Goal: Book appointment/travel/reservation

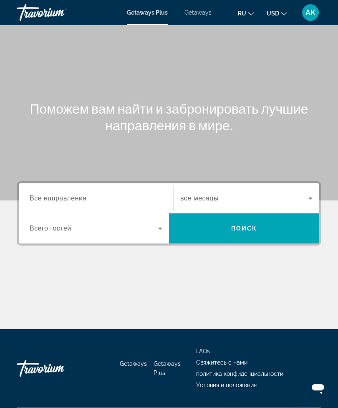
click at [156, 226] on icon "Search widget" at bounding box center [160, 228] width 10 height 10
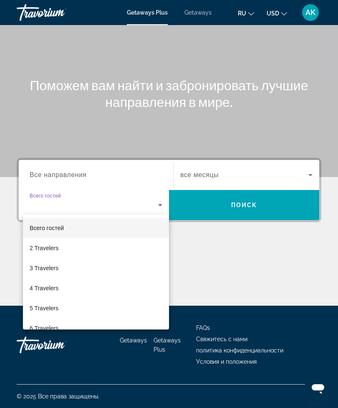
scroll to position [27, 0]
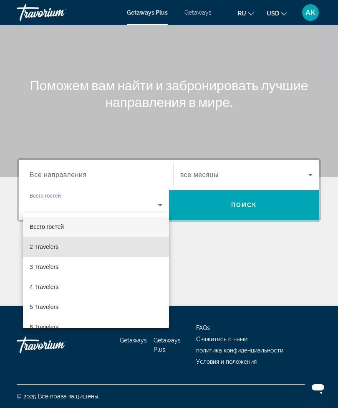
click at [45, 246] on span "2 Travelers" at bounding box center [44, 247] width 29 height 10
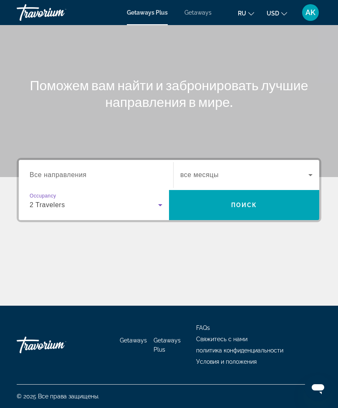
click at [304, 175] on span "Search widget" at bounding box center [244, 175] width 128 height 10
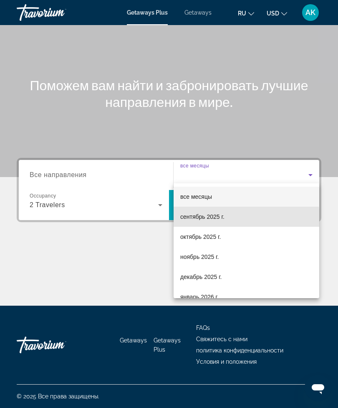
click at [196, 219] on span "сентябрь 2025 г." at bounding box center [202, 216] width 44 height 10
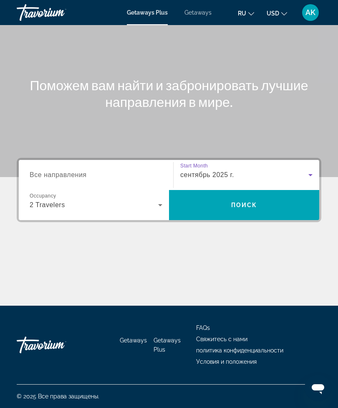
click at [242, 201] on span "Поиск" at bounding box center [244, 204] width 26 height 7
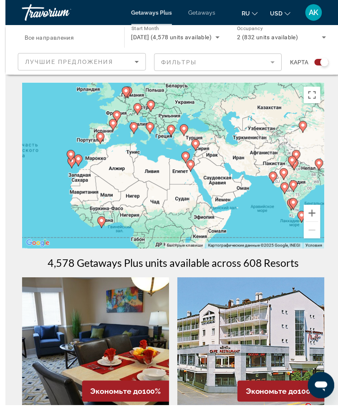
scroll to position [27, 0]
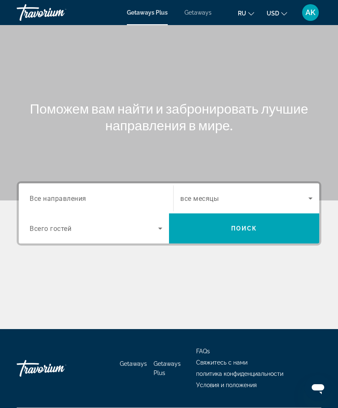
click at [62, 198] on span "Все направления" at bounding box center [58, 198] width 57 height 8
click at [62, 198] on input "Destination Все направления" at bounding box center [96, 199] width 133 height 10
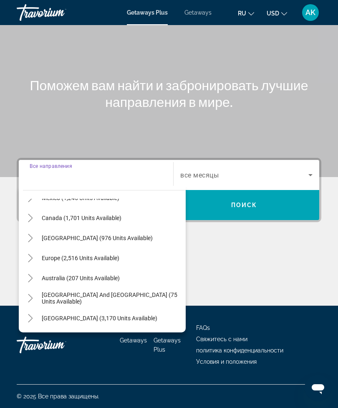
scroll to position [55, 0]
click at [30, 255] on icon "Toggle Europe (2,516 units available)" at bounding box center [30, 257] width 8 height 8
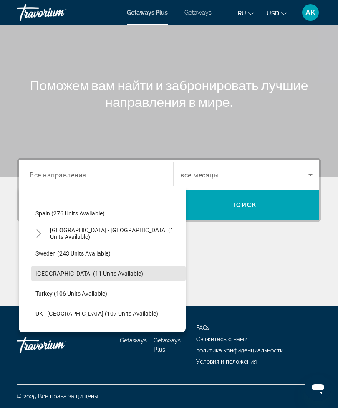
scroll to position [380, 0]
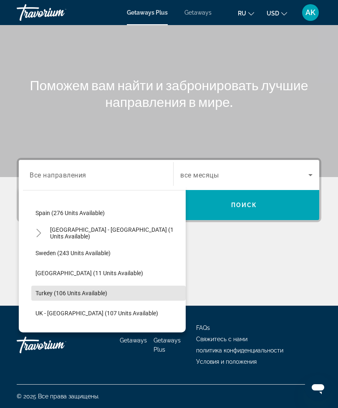
click at [93, 289] on span "Turkey (106 units available)" at bounding box center [71, 292] width 72 height 7
type input "**********"
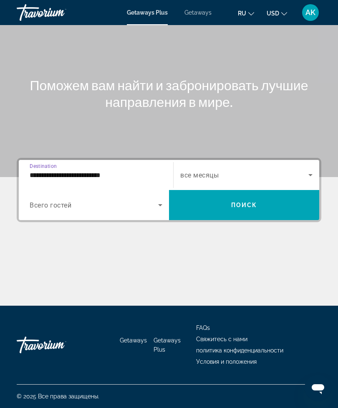
click at [155, 202] on span "Search widget" at bounding box center [94, 205] width 128 height 10
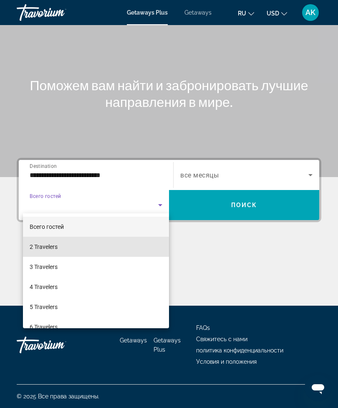
click at [43, 247] on span "2 Travelers" at bounding box center [44, 247] width 28 height 10
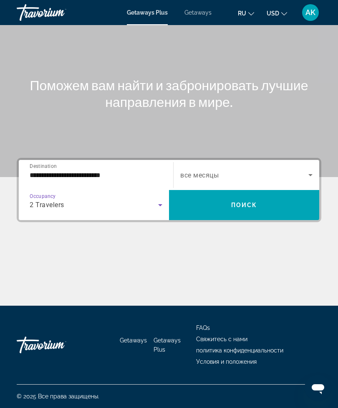
click at [307, 171] on icon "Search widget" at bounding box center [310, 175] width 10 height 10
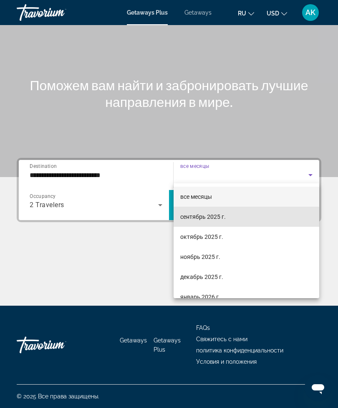
click at [192, 217] on span "сентябрь 2025 г." at bounding box center [202, 216] width 45 height 10
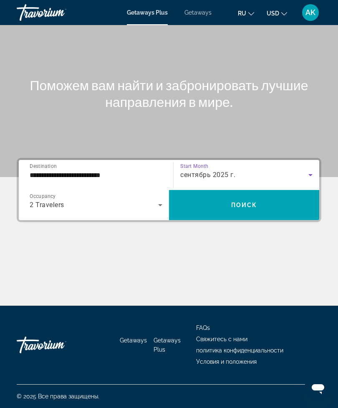
click at [212, 205] on span "Search widget" at bounding box center [244, 205] width 150 height 20
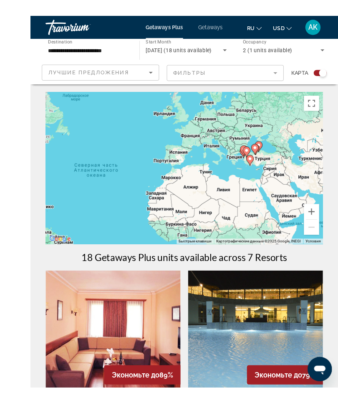
scroll to position [6, 0]
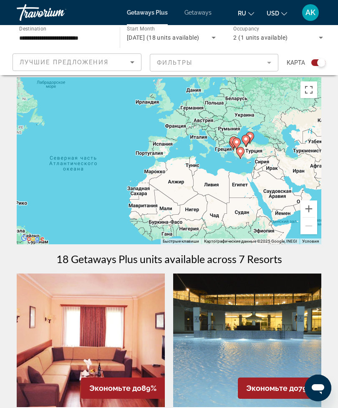
click at [307, 210] on button "Увеличить" at bounding box center [308, 208] width 17 height 17
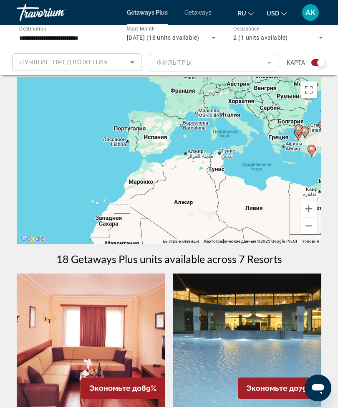
click at [285, 174] on div "Чтобы активировать перетаскивание с помощью клавиатуры, нажмите Alt + Ввод. Пос…" at bounding box center [169, 160] width 304 height 167
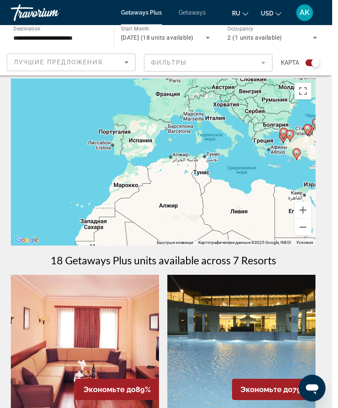
scroll to position [0, 0]
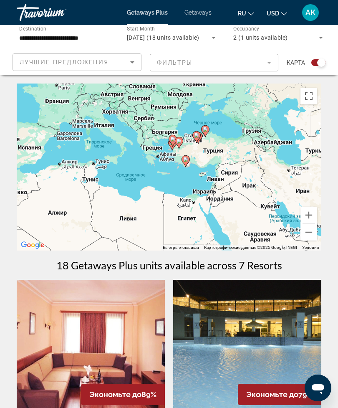
click at [307, 211] on button "Увеличить" at bounding box center [308, 214] width 17 height 17
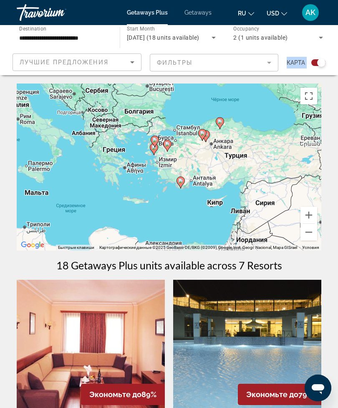
click at [275, 165] on div "Чтобы активировать перетаскивание с помощью клавиатуры, нажмите Alt + Ввод. Пос…" at bounding box center [169, 166] width 304 height 167
click at [306, 214] on button "Увеличить" at bounding box center [308, 214] width 17 height 17
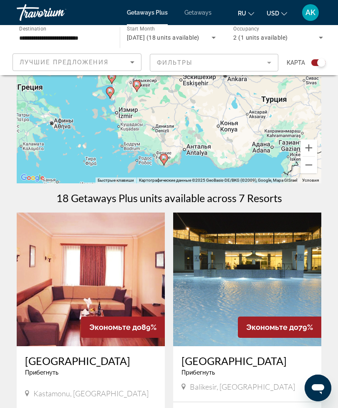
scroll to position [68, 0]
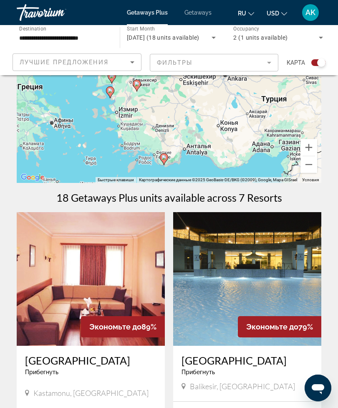
click at [259, 276] on img "Main content" at bounding box center [247, 278] width 148 height 133
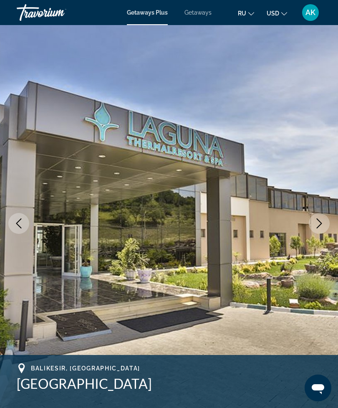
click at [316, 227] on icon "Next image" at bounding box center [319, 223] width 10 height 10
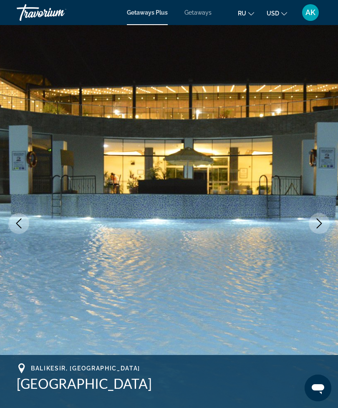
click at [316, 228] on button "Next image" at bounding box center [319, 223] width 21 height 21
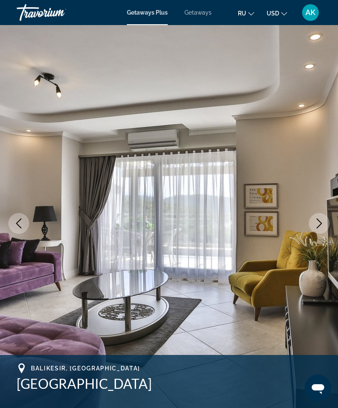
click at [317, 226] on icon "Next image" at bounding box center [319, 223] width 10 height 10
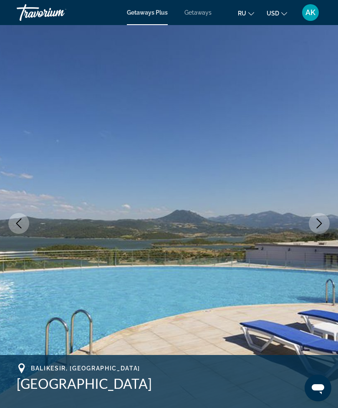
click at [315, 229] on button "Next image" at bounding box center [319, 223] width 21 height 21
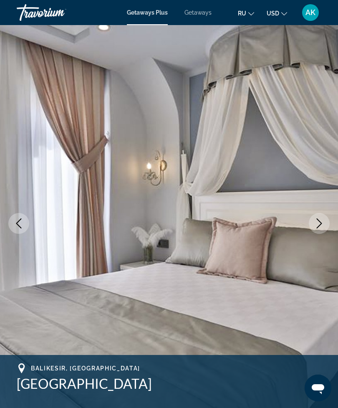
click at [316, 225] on icon "Next image" at bounding box center [319, 223] width 10 height 10
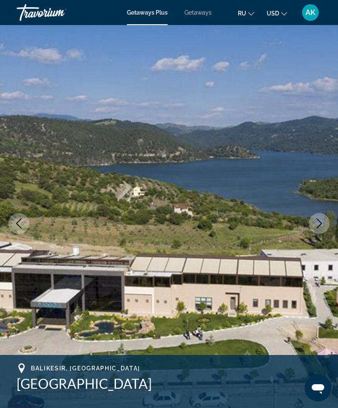
click at [319, 224] on icon "Next image" at bounding box center [319, 223] width 10 height 10
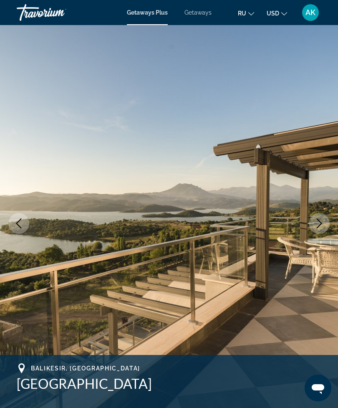
click at [315, 227] on icon "Next image" at bounding box center [319, 223] width 10 height 10
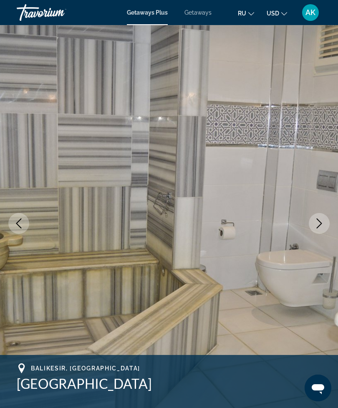
click at [316, 222] on icon "Next image" at bounding box center [319, 223] width 10 height 10
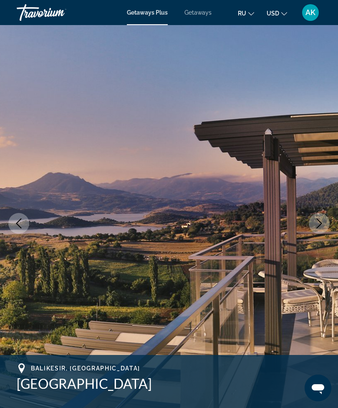
click at [318, 229] on button "Next image" at bounding box center [319, 223] width 21 height 21
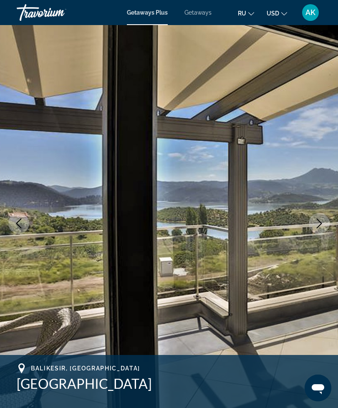
click at [237, 277] on img "Main content" at bounding box center [169, 223] width 338 height 396
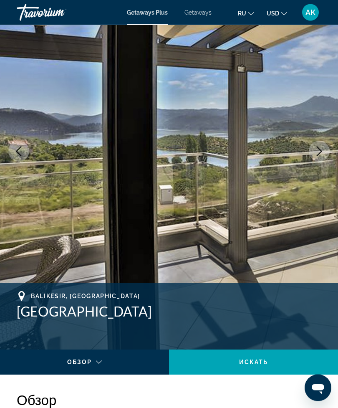
scroll to position [76, 0]
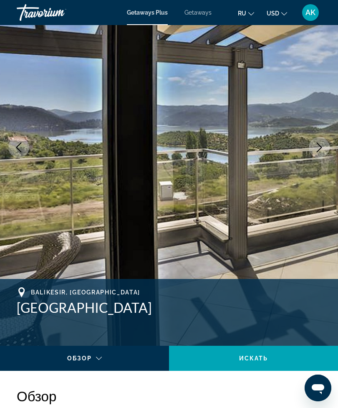
click at [186, 114] on img "Main content" at bounding box center [169, 147] width 338 height 396
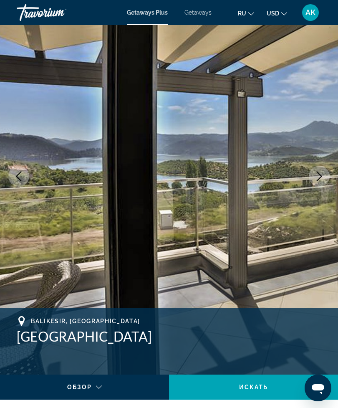
scroll to position [0, 0]
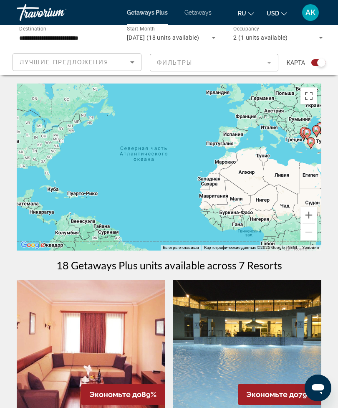
click at [309, 95] on button "Включить полноэкранный режим" at bounding box center [308, 96] width 17 height 17
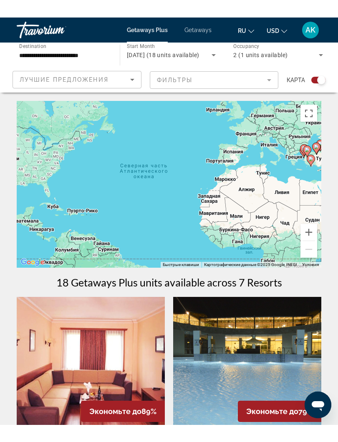
scroll to position [8, 0]
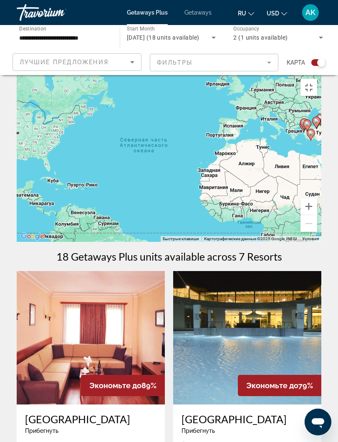
click at [317, 215] on button "Увеличить" at bounding box center [308, 206] width 17 height 17
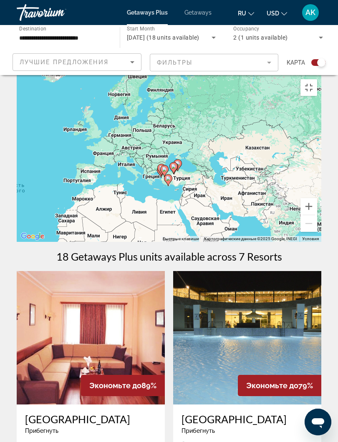
click at [317, 215] on button "Увеличить" at bounding box center [308, 206] width 17 height 17
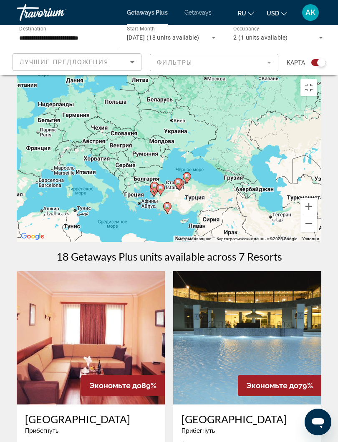
click at [317, 215] on button "Увеличить" at bounding box center [308, 206] width 17 height 17
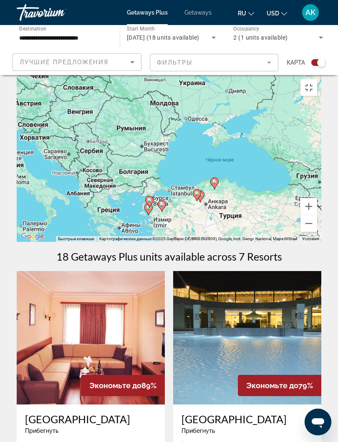
click at [317, 215] on button "Увеличить" at bounding box center [308, 206] width 17 height 17
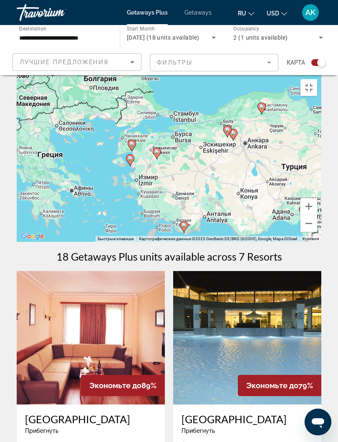
click at [317, 215] on button "Увеличить" at bounding box center [308, 206] width 17 height 17
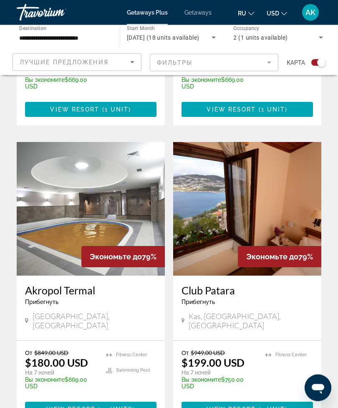
scroll to position [727, 0]
click at [259, 214] on img "Main content" at bounding box center [247, 208] width 148 height 133
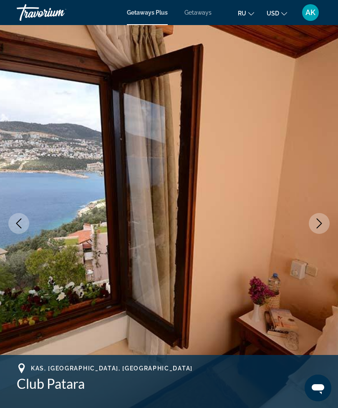
click at [314, 226] on icon "Next image" at bounding box center [319, 223] width 10 height 10
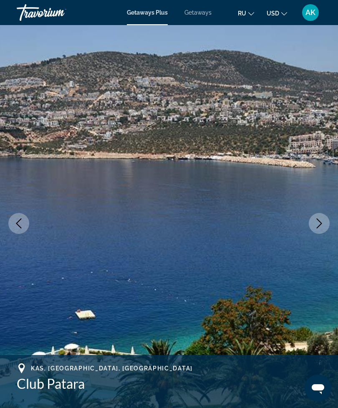
click at [315, 223] on icon "Next image" at bounding box center [319, 223] width 10 height 10
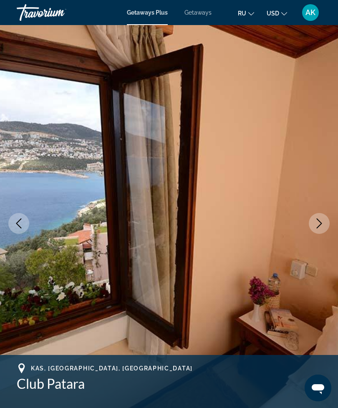
click at [317, 227] on icon "Next image" at bounding box center [319, 223] width 5 height 10
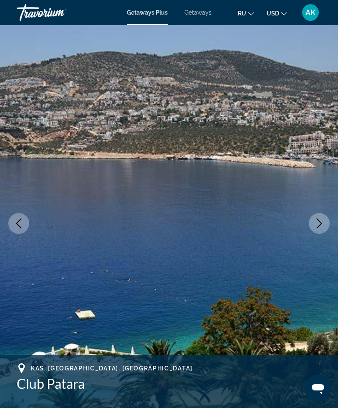
click at [315, 225] on icon "Next image" at bounding box center [319, 223] width 10 height 10
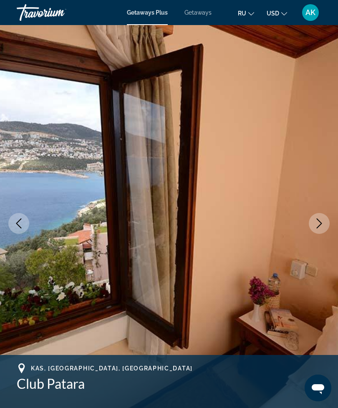
click at [317, 224] on icon "Next image" at bounding box center [319, 223] width 10 height 10
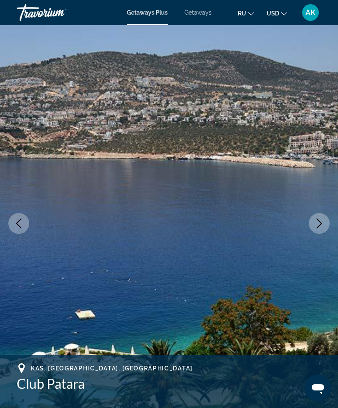
click at [317, 223] on icon "Next image" at bounding box center [319, 223] width 10 height 10
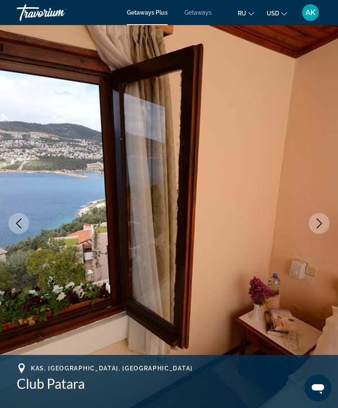
click at [319, 229] on button "Next image" at bounding box center [319, 223] width 21 height 21
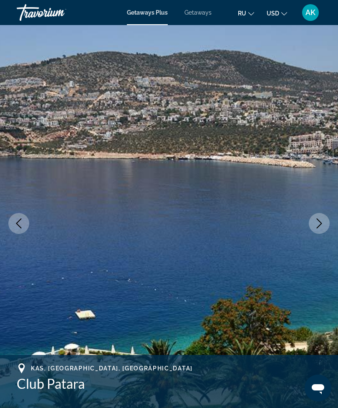
click at [320, 225] on icon "Next image" at bounding box center [319, 223] width 10 height 10
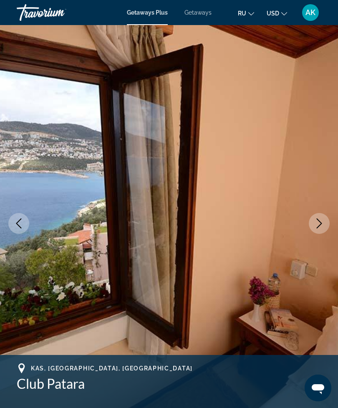
click at [319, 227] on icon "Next image" at bounding box center [319, 223] width 10 height 10
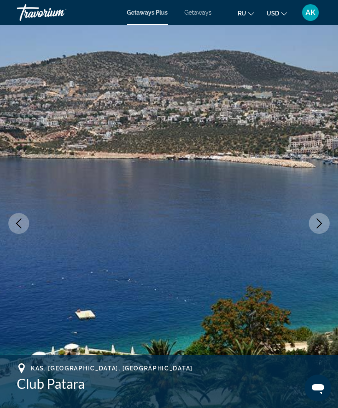
click at [314, 223] on icon "Next image" at bounding box center [319, 223] width 10 height 10
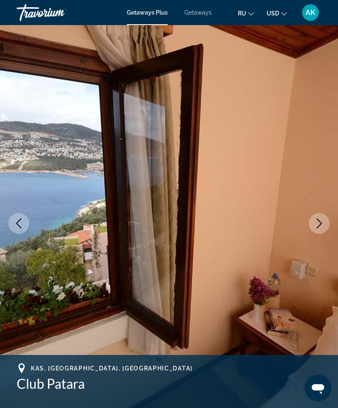
click at [313, 236] on img "Main content" at bounding box center [169, 223] width 338 height 396
click at [316, 232] on button "Next image" at bounding box center [319, 223] width 21 height 21
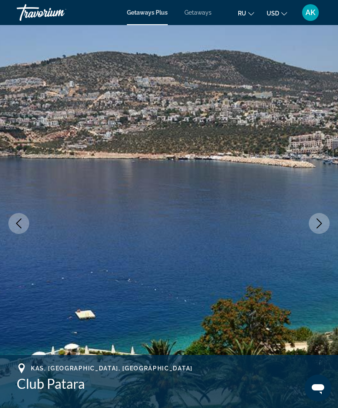
click at [315, 230] on button "Next image" at bounding box center [319, 223] width 21 height 21
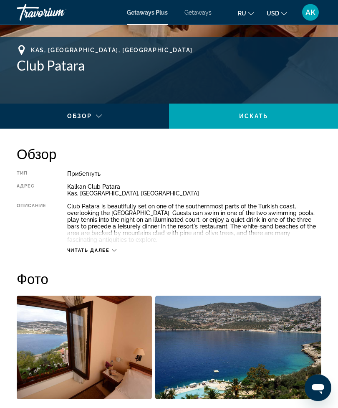
scroll to position [318, 0]
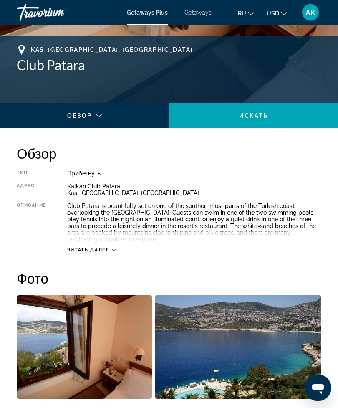
click at [109, 249] on span "Читать далее" at bounding box center [88, 249] width 43 height 5
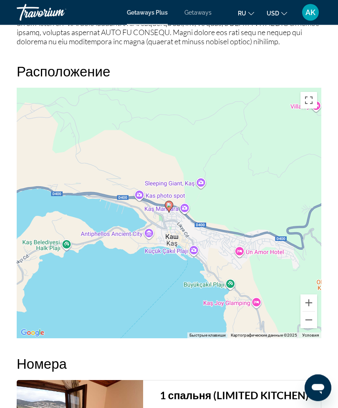
scroll to position [1210, 0]
click at [309, 302] on button "Увеличить" at bounding box center [308, 302] width 17 height 17
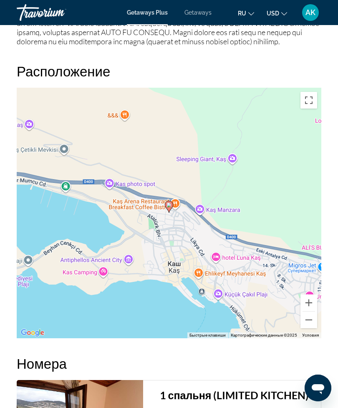
click at [307, 302] on button "Увеличить" at bounding box center [308, 302] width 17 height 17
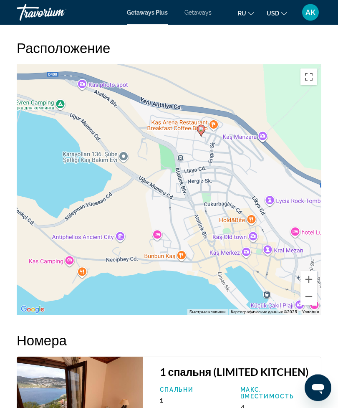
scroll to position [1233, 0]
click at [304, 302] on button "Уменьшить" at bounding box center [308, 296] width 17 height 17
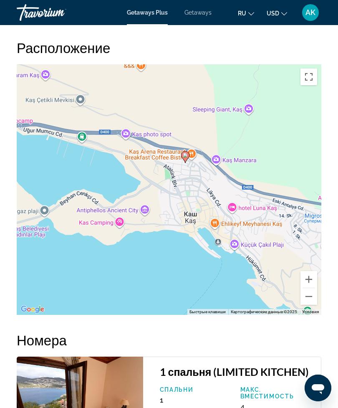
click at [307, 295] on button "Уменьшить" at bounding box center [308, 296] width 17 height 17
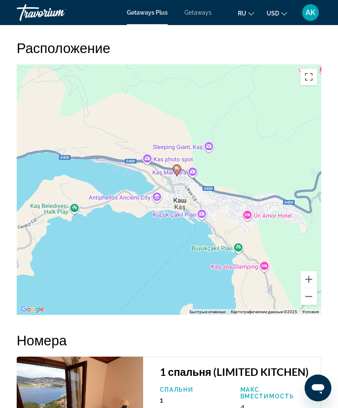
click at [308, 295] on button "Уменьшить" at bounding box center [308, 296] width 17 height 17
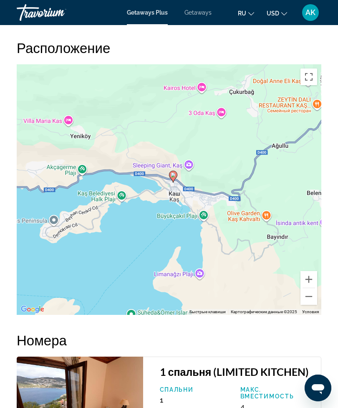
click at [307, 294] on button "Уменьшить" at bounding box center [308, 296] width 17 height 17
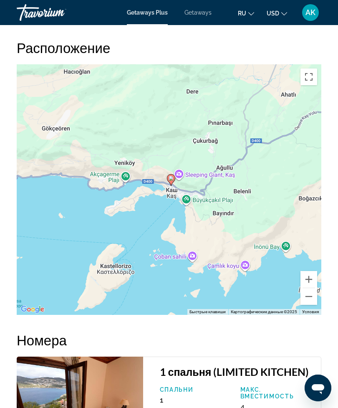
click at [305, 295] on button "Уменьшить" at bounding box center [308, 296] width 17 height 17
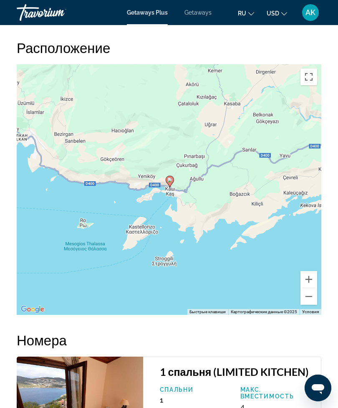
click at [307, 297] on button "Уменьшить" at bounding box center [308, 296] width 17 height 17
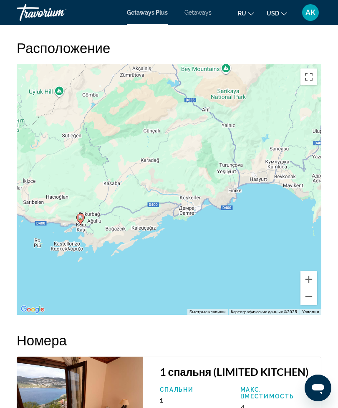
click at [306, 295] on button "Уменьшить" at bounding box center [308, 296] width 17 height 17
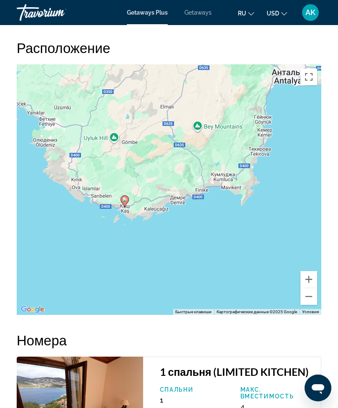
click at [308, 299] on button "Уменьшить" at bounding box center [308, 296] width 17 height 17
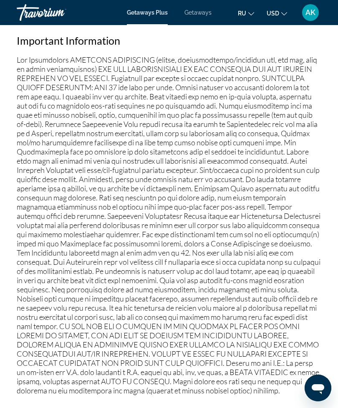
scroll to position [858, 0]
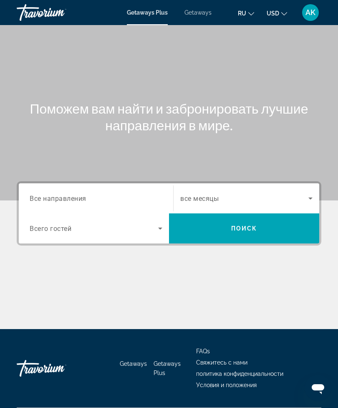
click at [58, 224] on span "Search widget" at bounding box center [94, 228] width 128 height 10
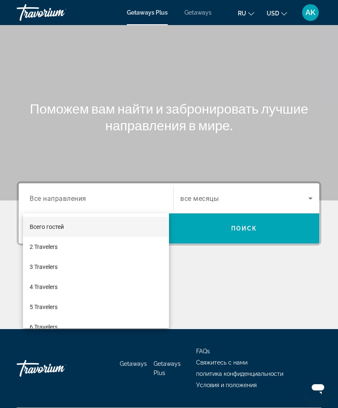
scroll to position [27, 0]
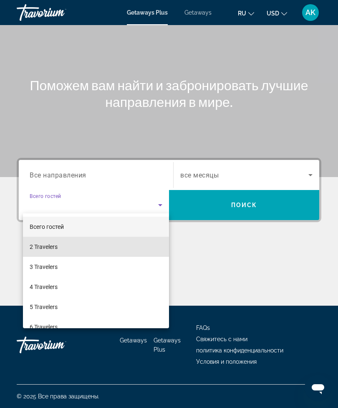
click at [45, 246] on span "2 Travelers" at bounding box center [44, 247] width 28 height 10
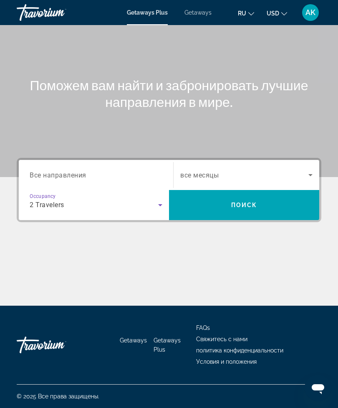
click at [304, 176] on span "Search widget" at bounding box center [244, 175] width 128 height 10
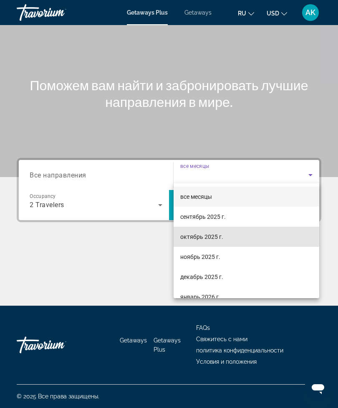
click at [195, 235] on span "октябрь 2025 г." at bounding box center [201, 237] width 43 height 10
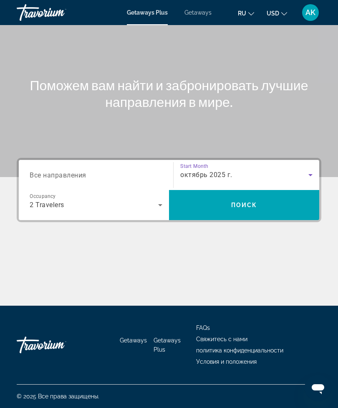
click at [241, 204] on span "Поиск" at bounding box center [244, 204] width 26 height 7
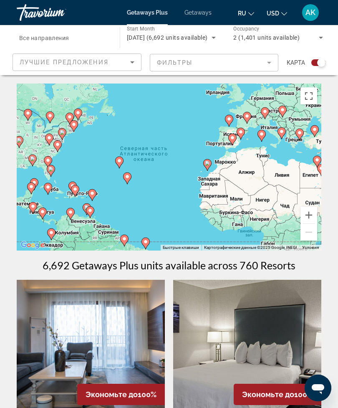
click at [307, 97] on button "Включить полноэкранный режим" at bounding box center [308, 96] width 17 height 17
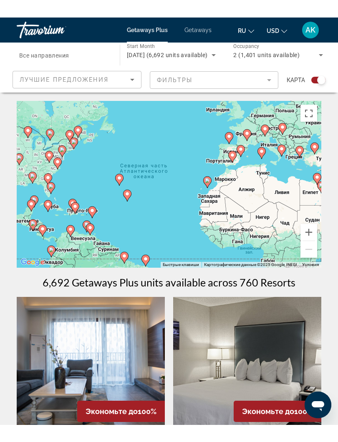
scroll to position [8, 0]
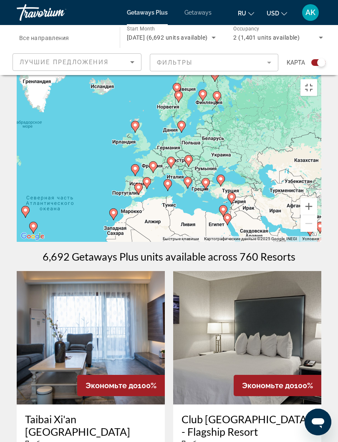
click at [317, 215] on button "Увеличить" at bounding box center [308, 206] width 17 height 17
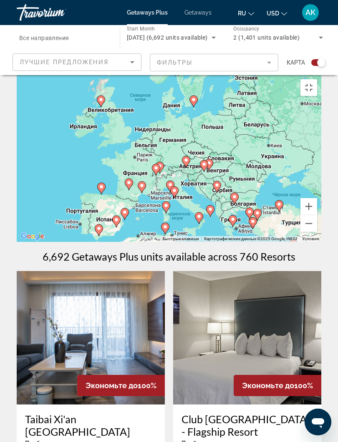
click at [317, 215] on button "Увеличить" at bounding box center [308, 206] width 17 height 17
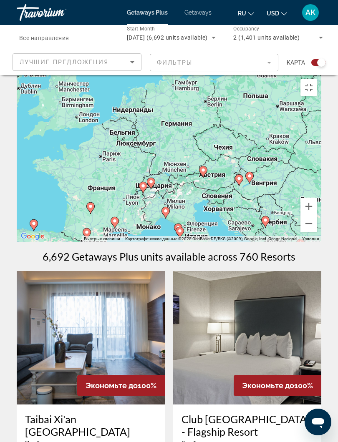
click at [317, 215] on button "Увеличить" at bounding box center [308, 206] width 17 height 17
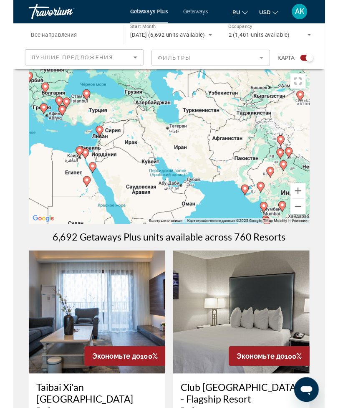
scroll to position [0, 0]
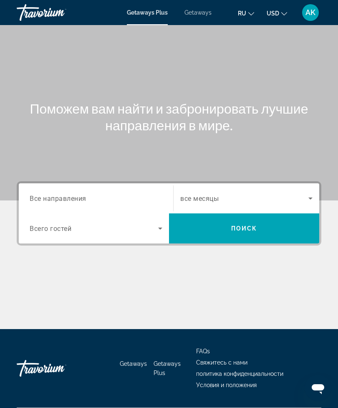
click at [95, 195] on input "Destination Все направления" at bounding box center [96, 199] width 133 height 10
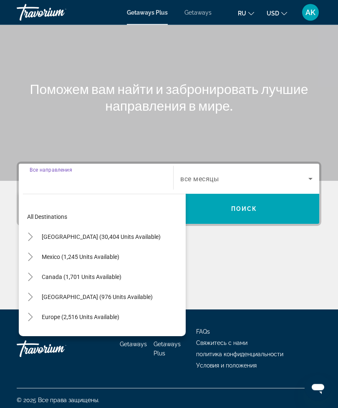
scroll to position [27, 0]
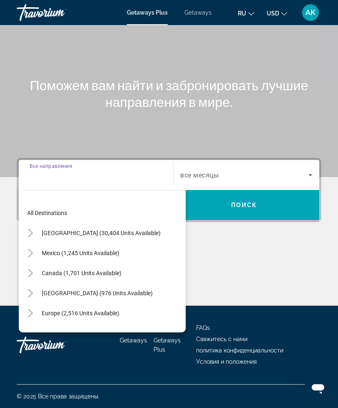
click at [121, 173] on input "Destination Все направления" at bounding box center [96, 175] width 133 height 10
click at [97, 176] on input "Destination Все направления" at bounding box center [96, 175] width 133 height 10
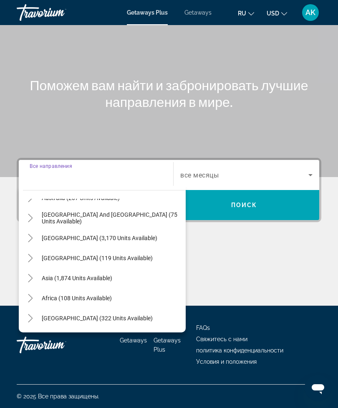
scroll to position [135, 0]
click at [51, 317] on span "[GEOGRAPHIC_DATA] (322 units available)" at bounding box center [97, 318] width 111 height 7
type input "**********"
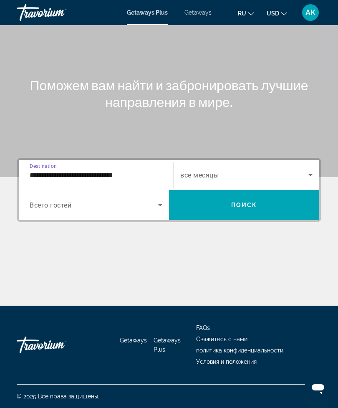
click at [69, 171] on input "**********" at bounding box center [96, 175] width 133 height 10
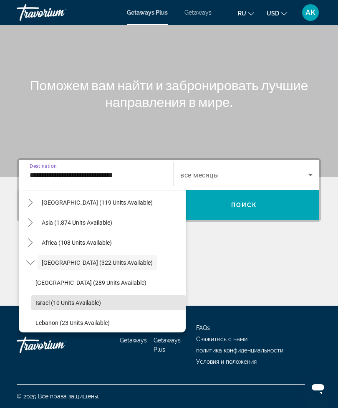
scroll to position [189, 0]
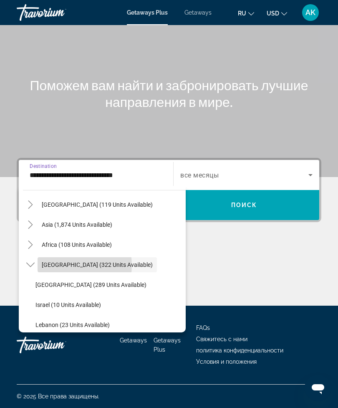
click at [68, 262] on span "[GEOGRAPHIC_DATA] (322 units available)" at bounding box center [97, 264] width 111 height 7
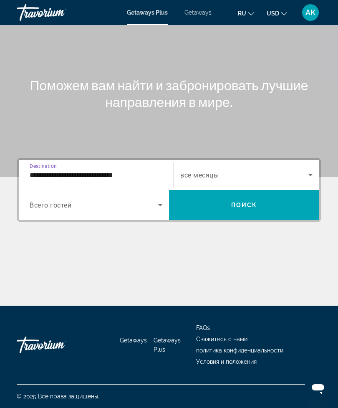
click at [109, 171] on input "**********" at bounding box center [96, 175] width 133 height 10
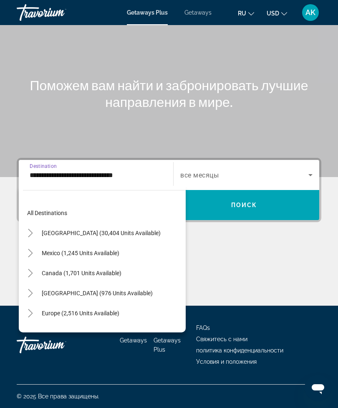
scroll to position [190, 0]
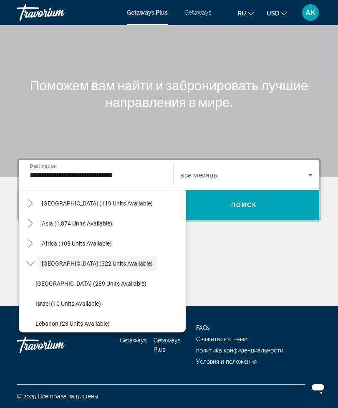
click at [156, 174] on input "**********" at bounding box center [96, 175] width 133 height 10
click at [104, 261] on span "[GEOGRAPHIC_DATA] (322 units available)" at bounding box center [97, 263] width 111 height 7
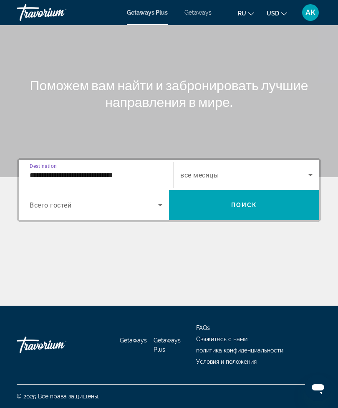
click at [158, 206] on icon "Search widget" at bounding box center [160, 205] width 10 height 10
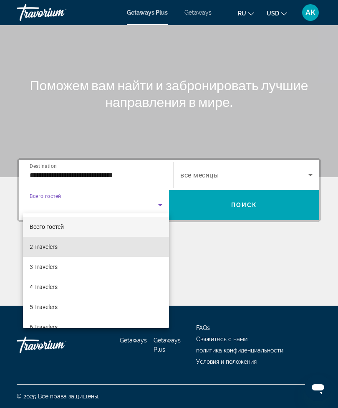
click at [44, 254] on mat-option "2 Travelers" at bounding box center [96, 247] width 146 height 20
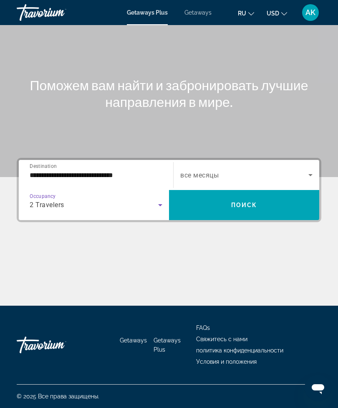
click at [302, 171] on span "Search widget" at bounding box center [244, 175] width 128 height 10
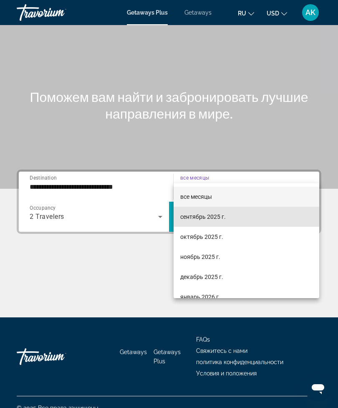
scroll to position [11, 0]
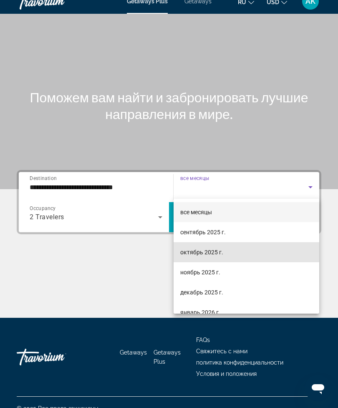
click at [199, 249] on span "октябрь 2025 г." at bounding box center [201, 252] width 43 height 10
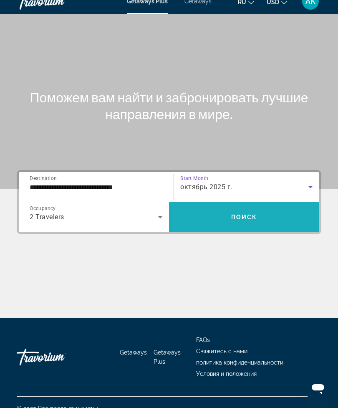
click at [234, 220] on span "Поиск" at bounding box center [244, 217] width 26 height 7
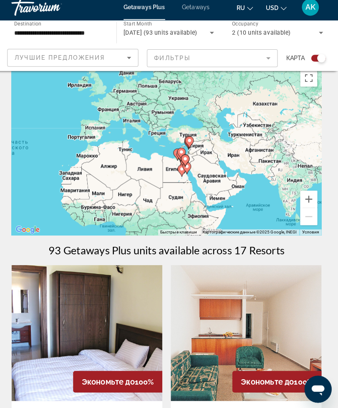
scroll to position [13, 0]
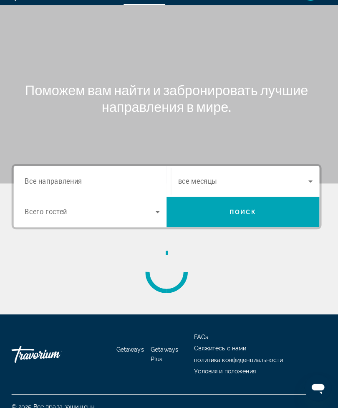
scroll to position [21, 0]
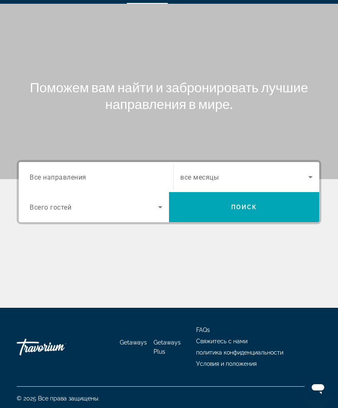
click at [132, 173] on input "Destination Все направления" at bounding box center [96, 177] width 133 height 10
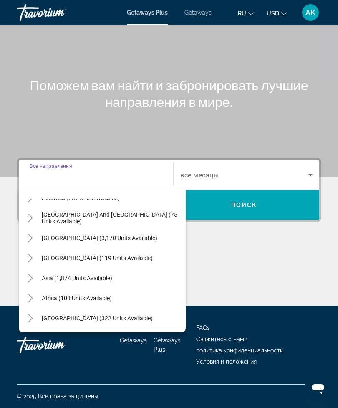
scroll to position [135, 0]
click at [53, 315] on span "[GEOGRAPHIC_DATA] (322 units available)" at bounding box center [97, 318] width 111 height 7
type input "**********"
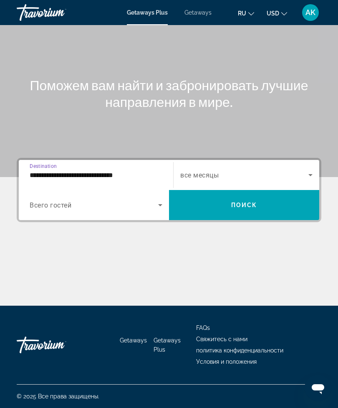
click at [156, 205] on icon "Search widget" at bounding box center [160, 205] width 10 height 10
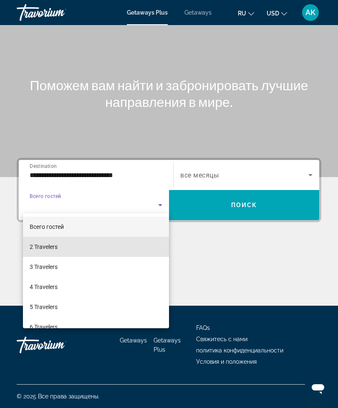
click at [48, 248] on span "2 Travelers" at bounding box center [44, 247] width 28 height 10
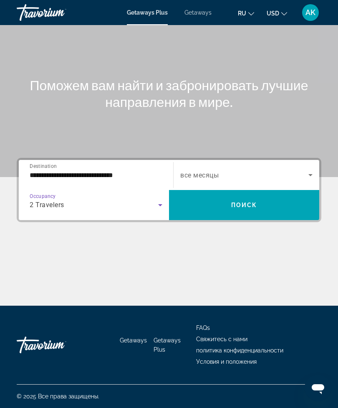
click at [304, 172] on span "Search widget" at bounding box center [244, 175] width 128 height 10
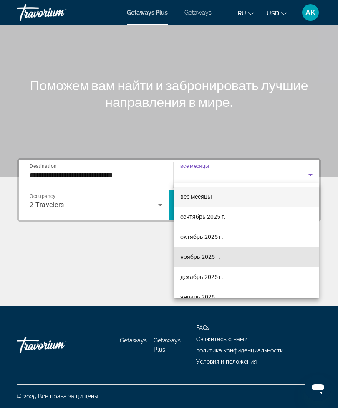
click at [190, 257] on span "ноябрь 2025 г." at bounding box center [200, 257] width 40 height 10
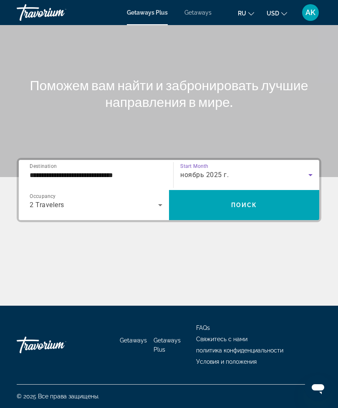
click at [244, 203] on span "Поиск" at bounding box center [244, 204] width 26 height 7
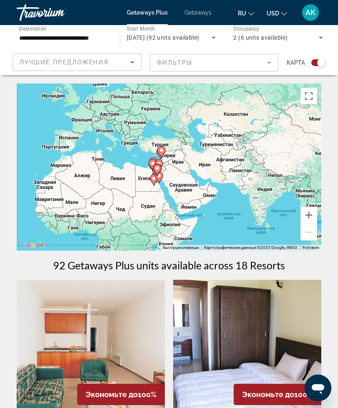
click at [315, 204] on div "Чтобы активировать перетаскивание с помощью клавиатуры, нажмите Alt + Ввод. Пос…" at bounding box center [169, 166] width 304 height 167
click at [307, 213] on button "Увеличить" at bounding box center [308, 214] width 17 height 17
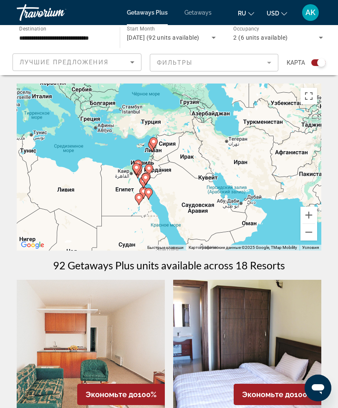
click at [212, 67] on mat-form-field "Фильтры" at bounding box center [214, 63] width 129 height 18
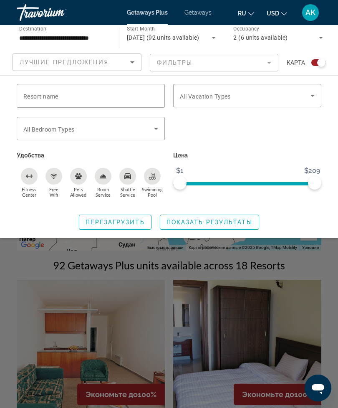
click at [214, 65] on mat-form-field "Фильтры" at bounding box center [214, 63] width 129 height 18
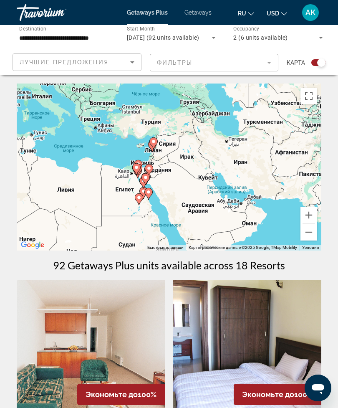
click at [146, 67] on div "Лучшие предложения Фильтры карта" at bounding box center [169, 62] width 313 height 18
click at [161, 65] on mat-form-field "Фильтры" at bounding box center [214, 63] width 129 height 18
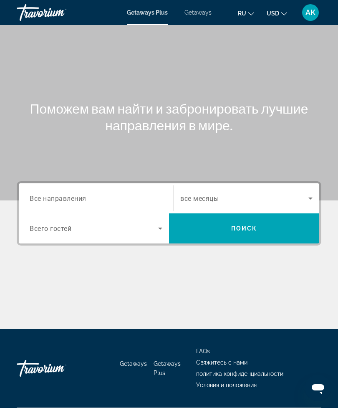
click at [84, 196] on span "Все направления" at bounding box center [58, 198] width 57 height 8
click at [84, 196] on input "Destination Все направления" at bounding box center [96, 199] width 133 height 10
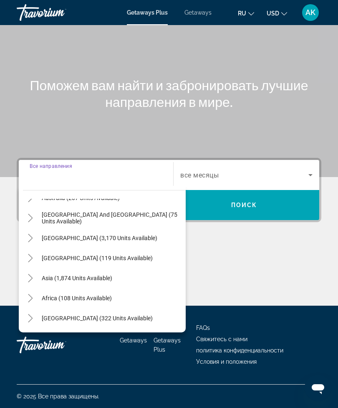
scroll to position [135, 0]
click at [50, 318] on span "Search widget" at bounding box center [97, 318] width 119 height 20
type input "**********"
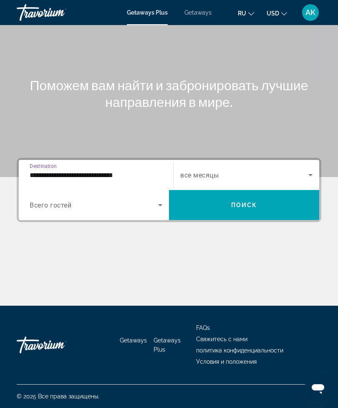
click at [155, 201] on span "Search widget" at bounding box center [94, 205] width 128 height 10
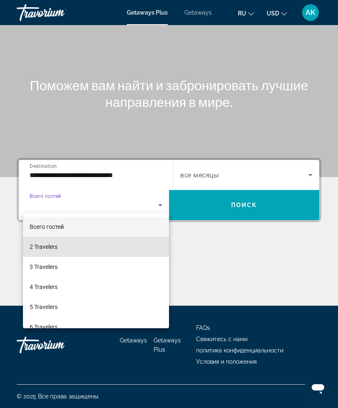
click at [49, 250] on span "2 Travelers" at bounding box center [44, 247] width 28 height 10
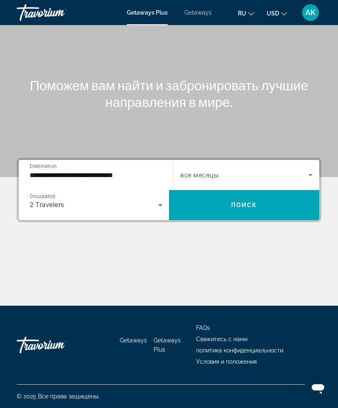
click at [305, 174] on icon "Search widget" at bounding box center [310, 175] width 10 height 10
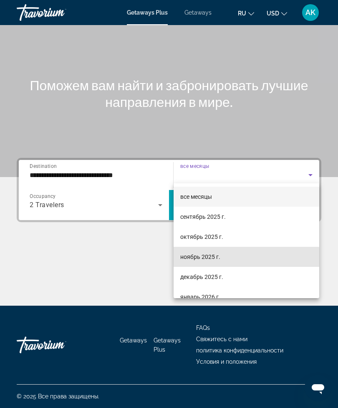
click at [204, 258] on span "ноябрь 2025 г." at bounding box center [200, 257] width 40 height 10
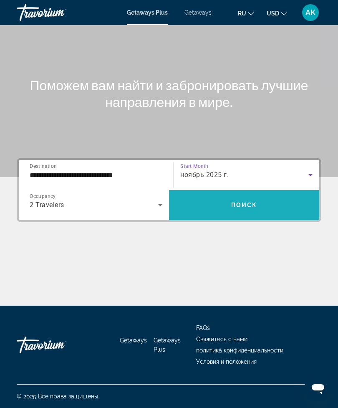
click at [238, 205] on span "Поиск" at bounding box center [244, 204] width 26 height 7
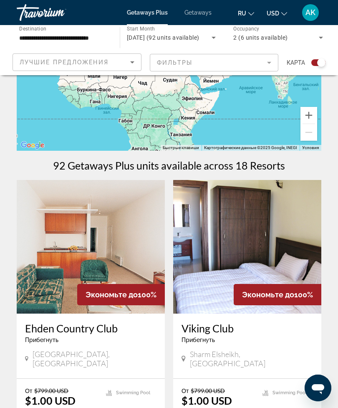
scroll to position [104, 0]
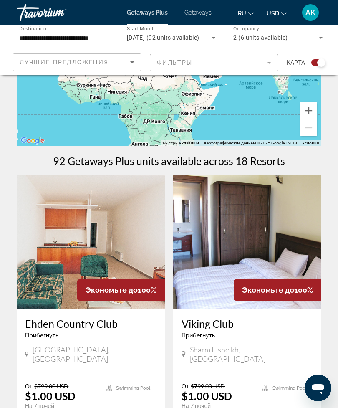
click at [264, 223] on img "Main content" at bounding box center [247, 241] width 148 height 133
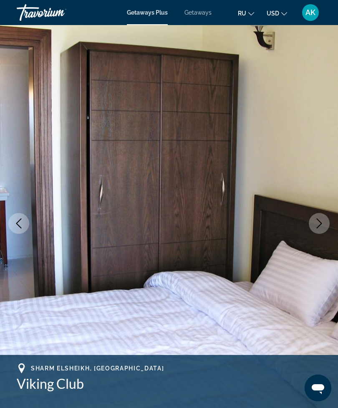
click at [320, 224] on icon "Next image" at bounding box center [319, 223] width 10 height 10
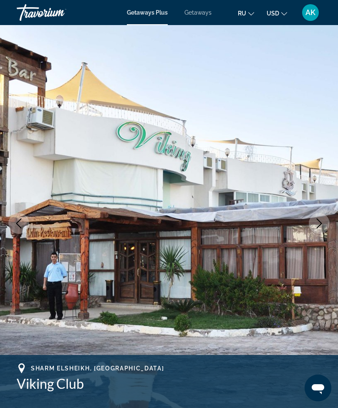
click at [319, 223] on icon "Next image" at bounding box center [319, 223] width 10 height 10
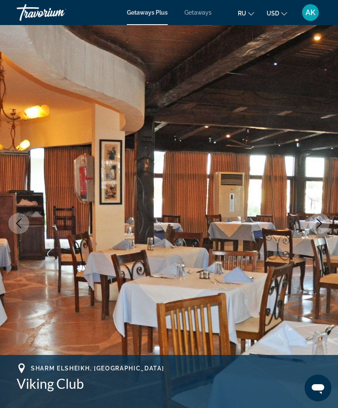
click at [322, 221] on icon "Next image" at bounding box center [319, 223] width 10 height 10
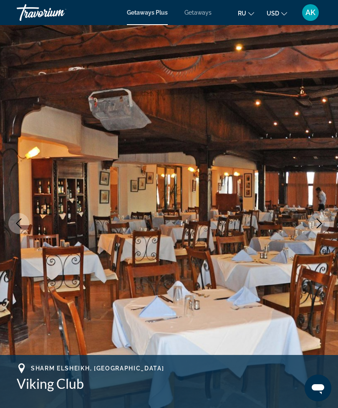
click at [323, 223] on icon "Next image" at bounding box center [319, 223] width 10 height 10
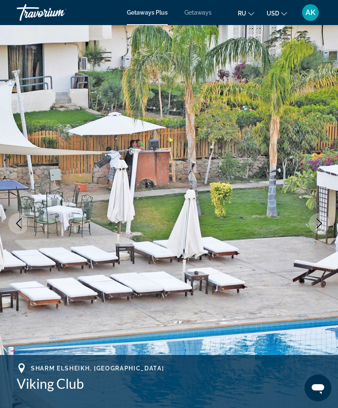
click at [323, 237] on img "Main content" at bounding box center [169, 223] width 338 height 396
click at [320, 223] on icon "Next image" at bounding box center [319, 223] width 10 height 10
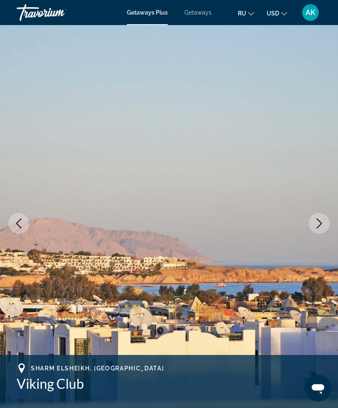
click at [317, 225] on icon "Next image" at bounding box center [319, 223] width 10 height 10
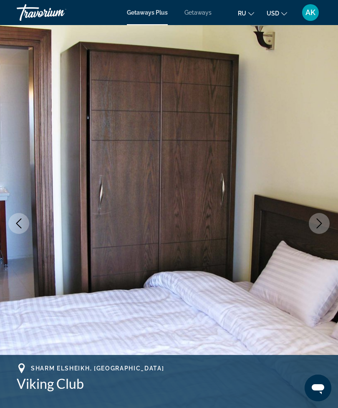
click at [320, 225] on icon "Next image" at bounding box center [319, 223] width 5 height 10
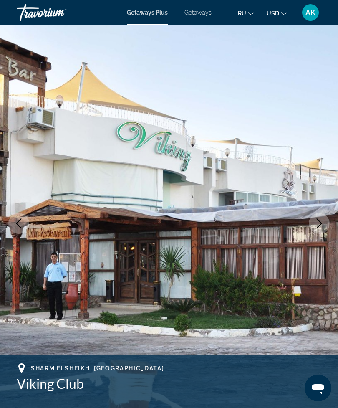
click at [320, 227] on icon "Next image" at bounding box center [319, 223] width 10 height 10
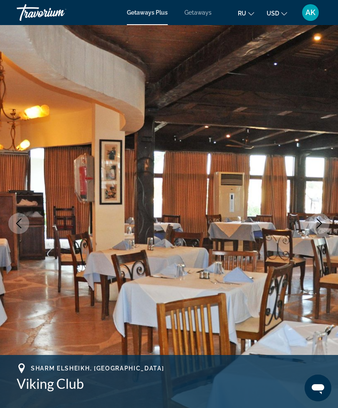
click at [321, 227] on icon "Next image" at bounding box center [319, 223] width 10 height 10
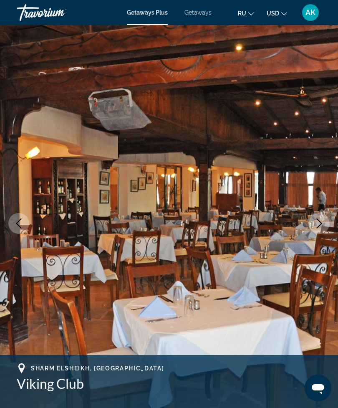
click at [320, 228] on icon "Next image" at bounding box center [319, 223] width 10 height 10
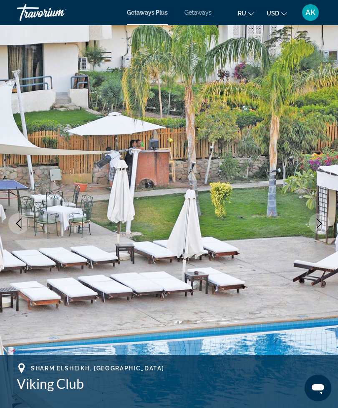
click at [315, 230] on button "Next image" at bounding box center [319, 223] width 21 height 21
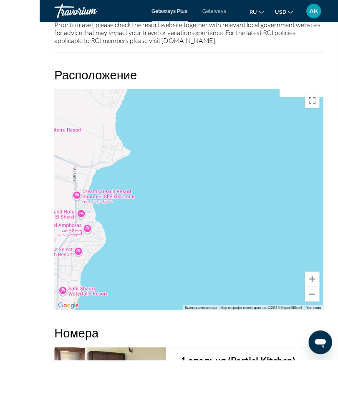
scroll to position [1248, 0]
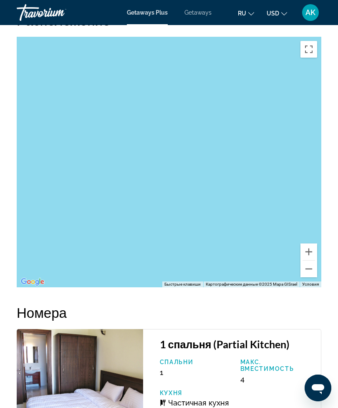
click at [219, 190] on div "Main content" at bounding box center [169, 162] width 304 height 250
click at [310, 52] on button "Включить полноэкранный режим" at bounding box center [308, 49] width 17 height 17
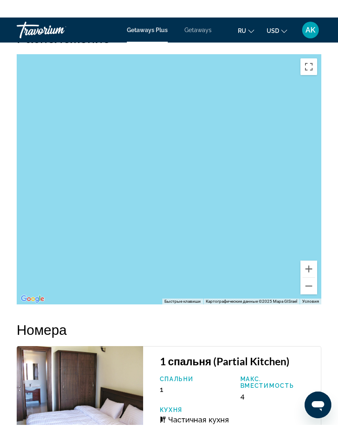
scroll to position [8, 0]
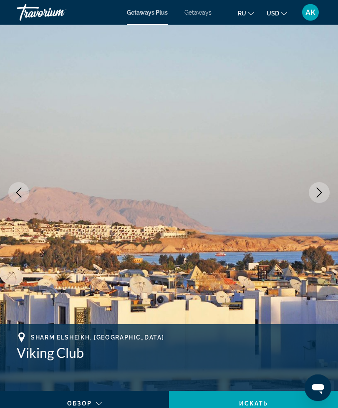
scroll to position [0, 0]
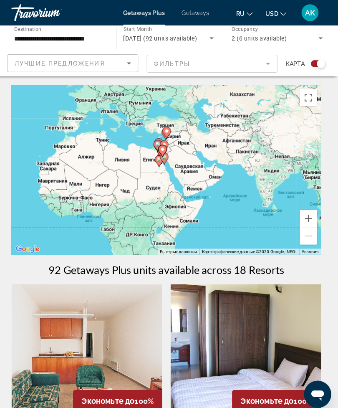
click at [302, 217] on button "Увеличить" at bounding box center [308, 214] width 17 height 17
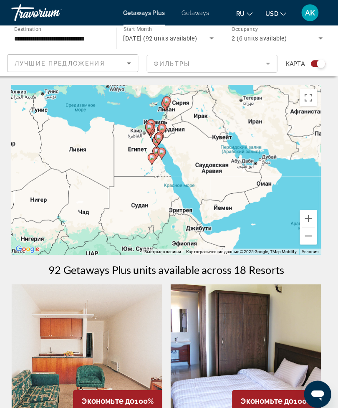
click at [306, 216] on button "Увеличить" at bounding box center [308, 214] width 17 height 17
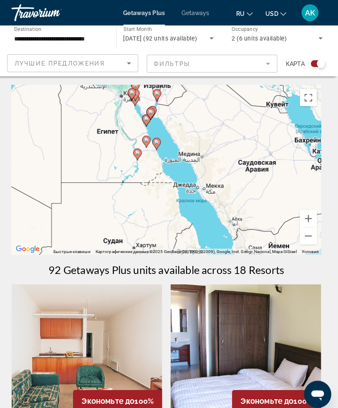
click at [300, 218] on button "Увеличить" at bounding box center [308, 214] width 17 height 17
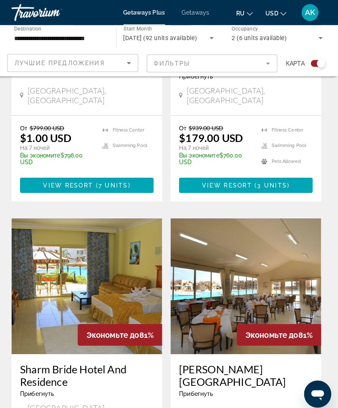
scroll to position [1575, 0]
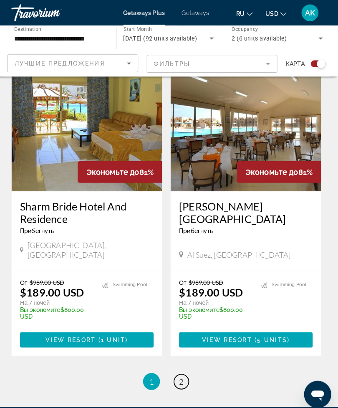
click at [184, 368] on link "page 2" at bounding box center [183, 375] width 15 height 15
